Goal: Check status: Check status

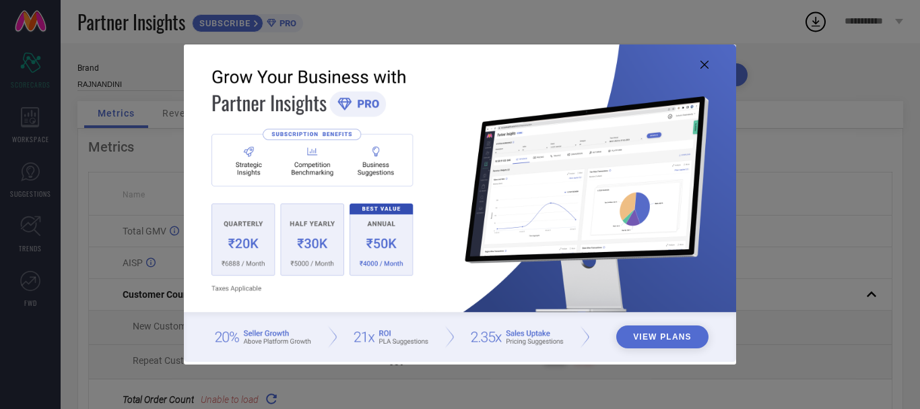
click at [708, 64] on icon at bounding box center [705, 65] width 8 height 8
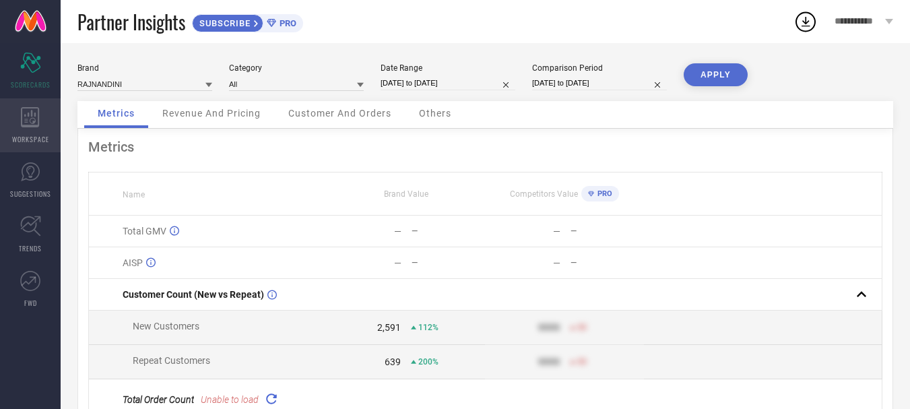
click at [24, 117] on icon at bounding box center [30, 117] width 19 height 20
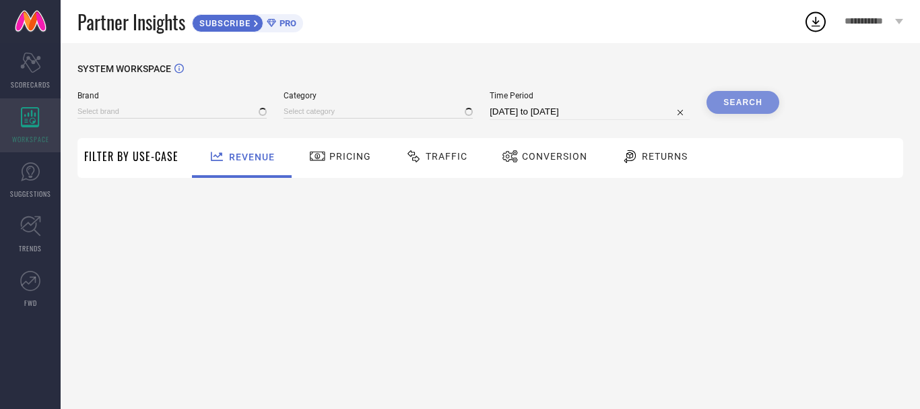
type input "RAJNANDINI"
type input "All"
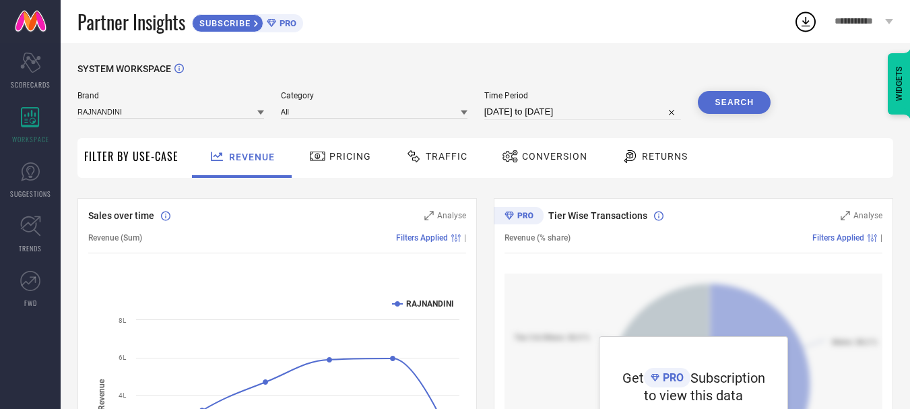
scroll to position [135, 0]
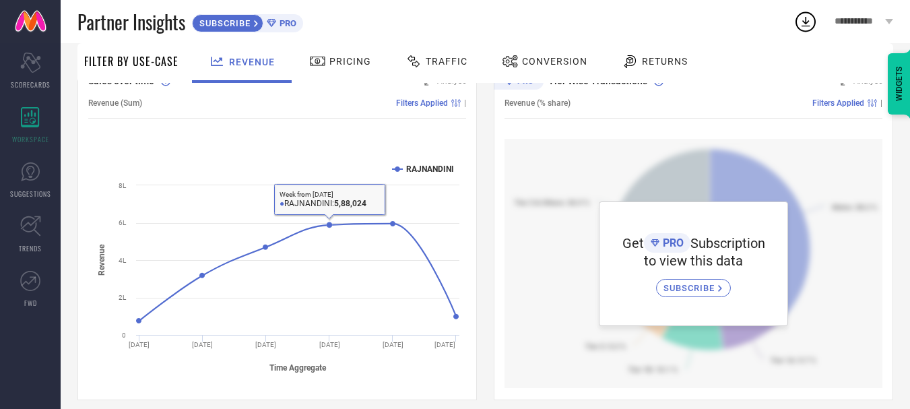
click at [339, 67] on div "Pricing" at bounding box center [340, 61] width 69 height 23
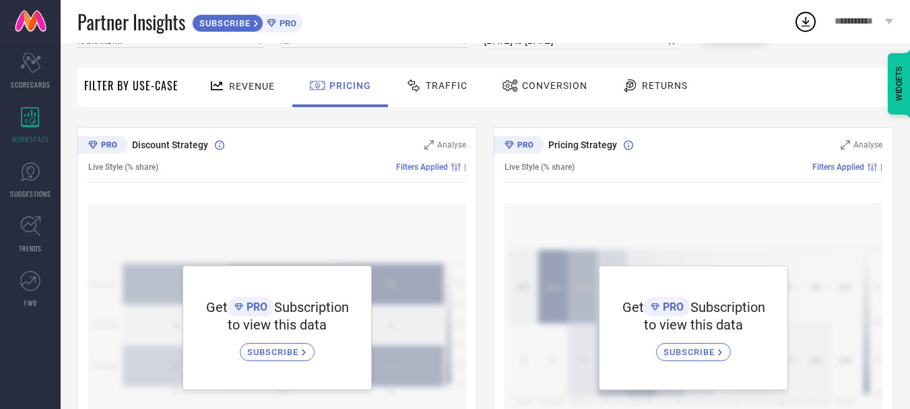
scroll to position [0, 0]
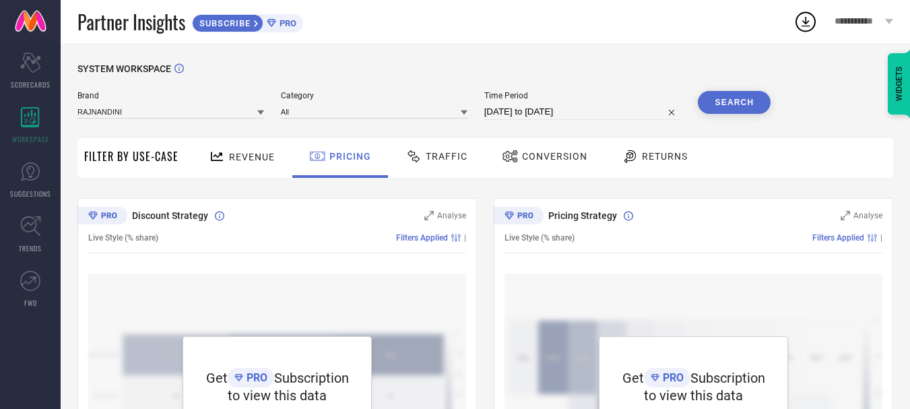
click at [457, 152] on span "Traffic" at bounding box center [447, 156] width 42 height 11
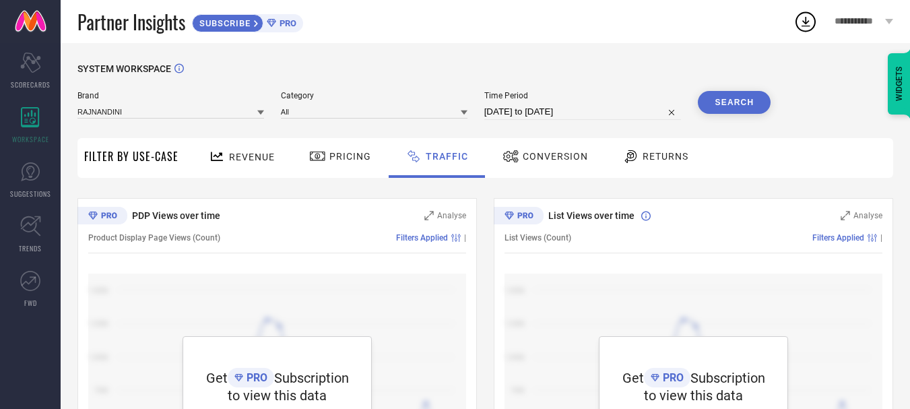
click at [547, 140] on div "Conversion" at bounding box center [545, 158] width 119 height 40
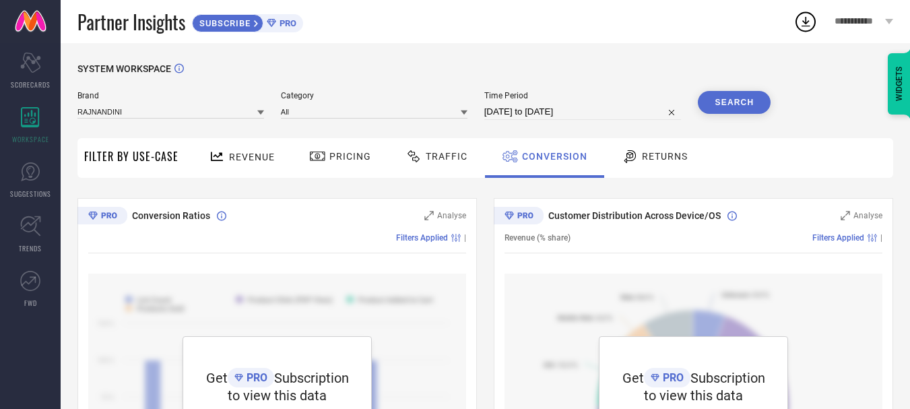
click at [647, 150] on div "Returns" at bounding box center [655, 156] width 73 height 23
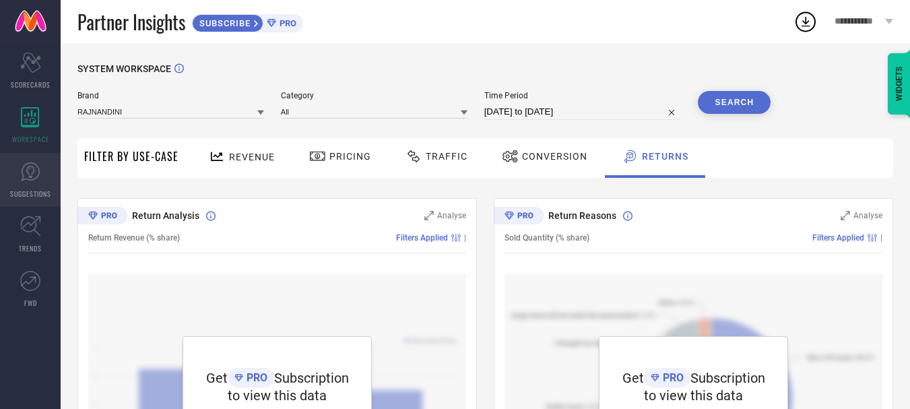
drag, startPoint x: 26, startPoint y: 187, endPoint x: 56, endPoint y: 187, distance: 30.3
click at [26, 187] on link "SUGGESTIONS" at bounding box center [30, 180] width 61 height 54
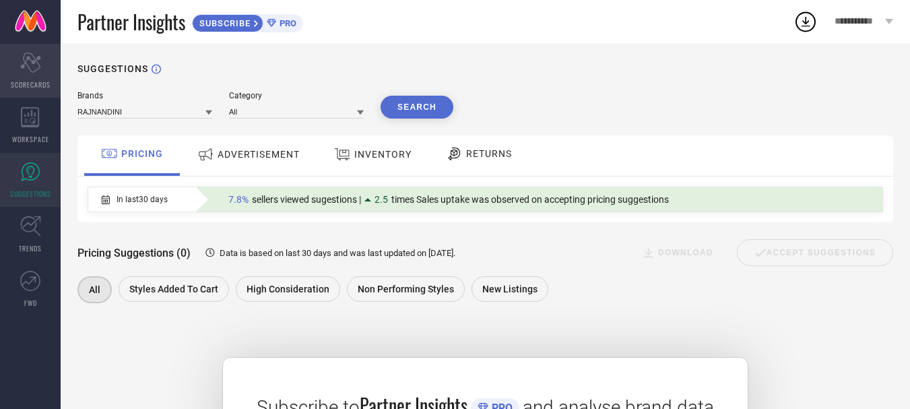
click at [34, 84] on span "SCORECARDS" at bounding box center [31, 85] width 40 height 10
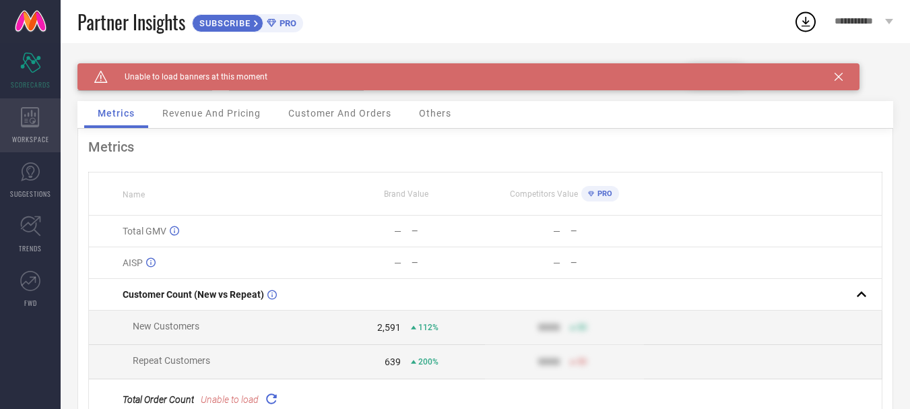
click at [39, 131] on div "WORKSPACE" at bounding box center [30, 125] width 61 height 54
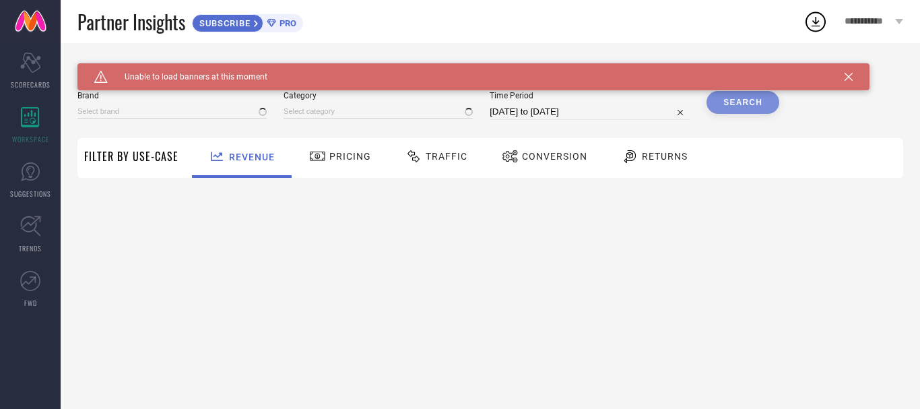
type input "RAJNANDINI"
type input "All"
